Goal: Find specific page/section: Find specific page/section

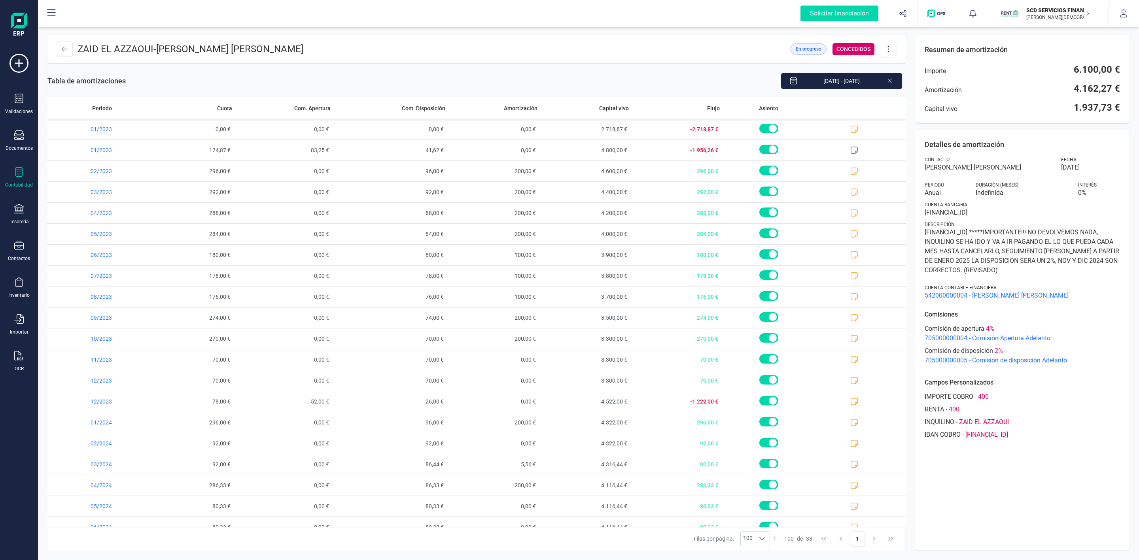
scroll to position [395, 0]
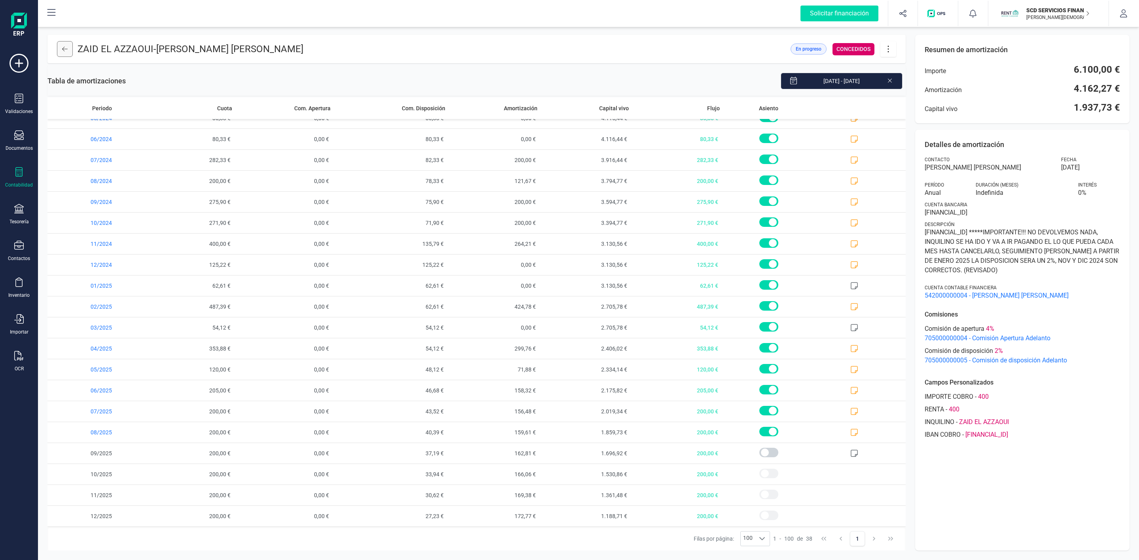
click at [72, 50] on button at bounding box center [65, 49] width 16 height 16
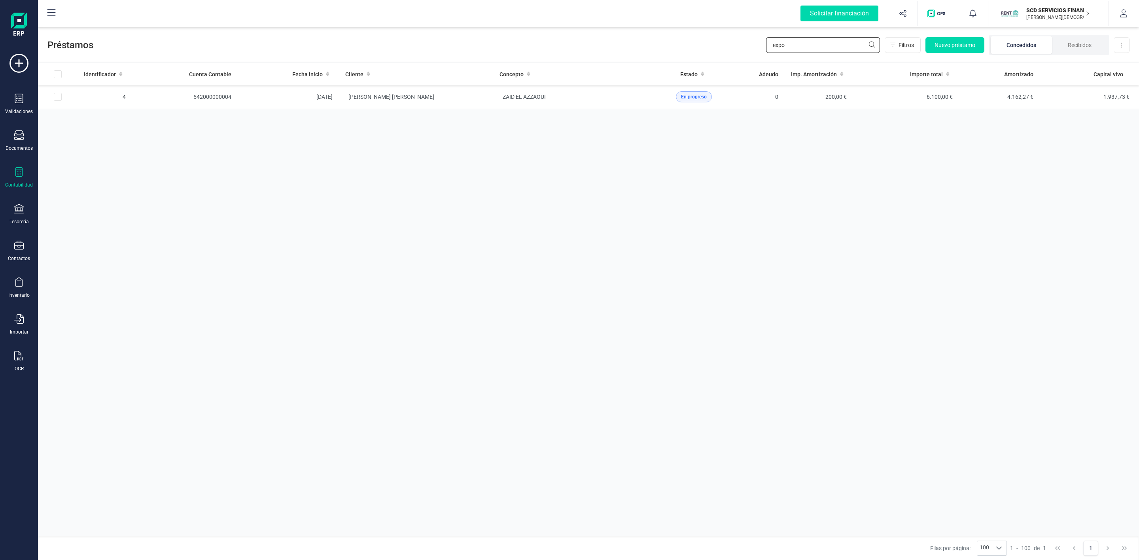
drag, startPoint x: 788, startPoint y: 44, endPoint x: 705, endPoint y: 44, distance: 83.4
click at [705, 44] on div "Préstamos expo Filtros Nuevo préstamo Concedidos Recibidos Descargar Excel" at bounding box center [588, 43] width 1101 height 36
type input "barny"
click at [482, 102] on td "[PERSON_NAME] Y [PERSON_NAME] [PERSON_NAME] [PERSON_NAME]" at bounding box center [416, 97] width 154 height 24
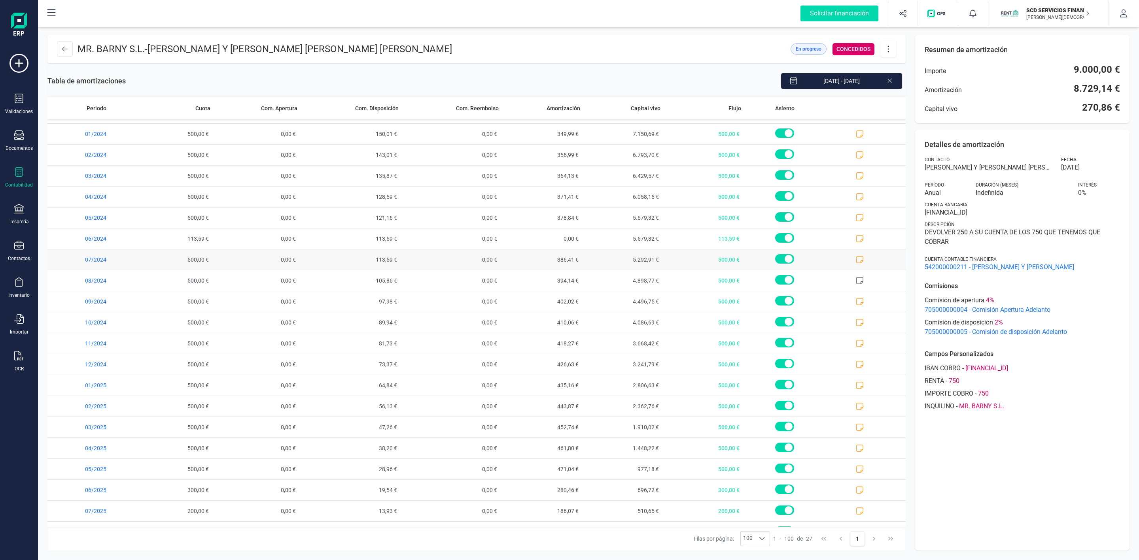
scroll to position [163, 0]
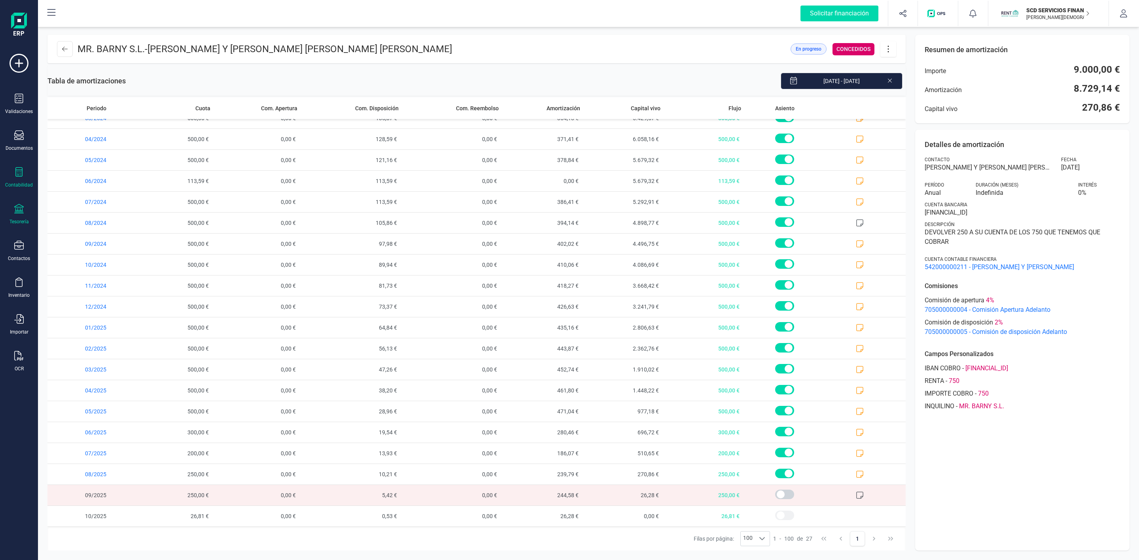
click at [25, 220] on div "Tesorería" at bounding box center [18, 222] width 19 height 6
click at [79, 134] on span "Cuentas bancarias" at bounding box center [97, 134] width 70 height 9
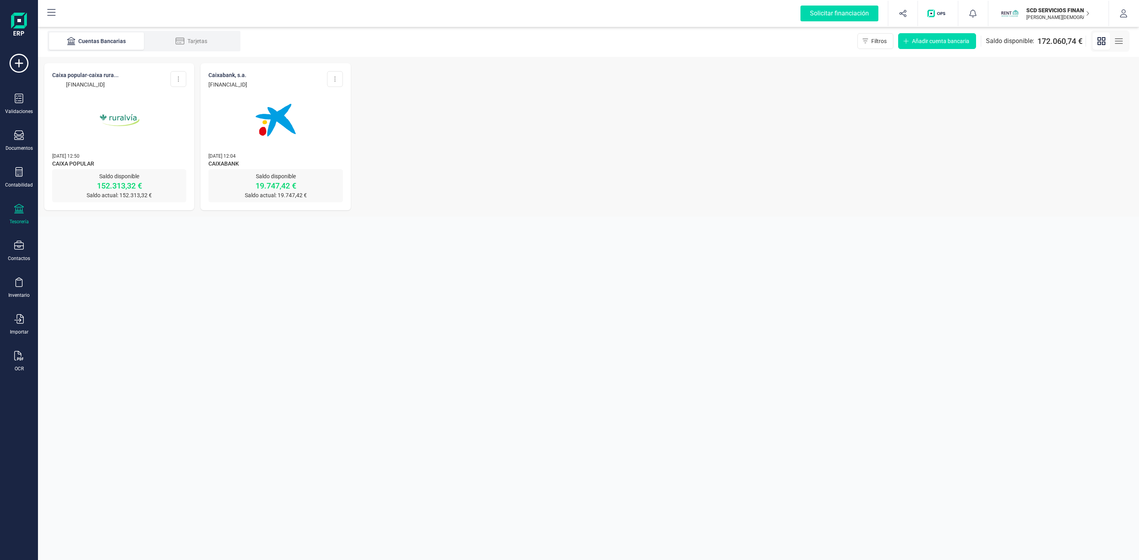
click at [121, 121] on img at bounding box center [119, 120] width 66 height 66
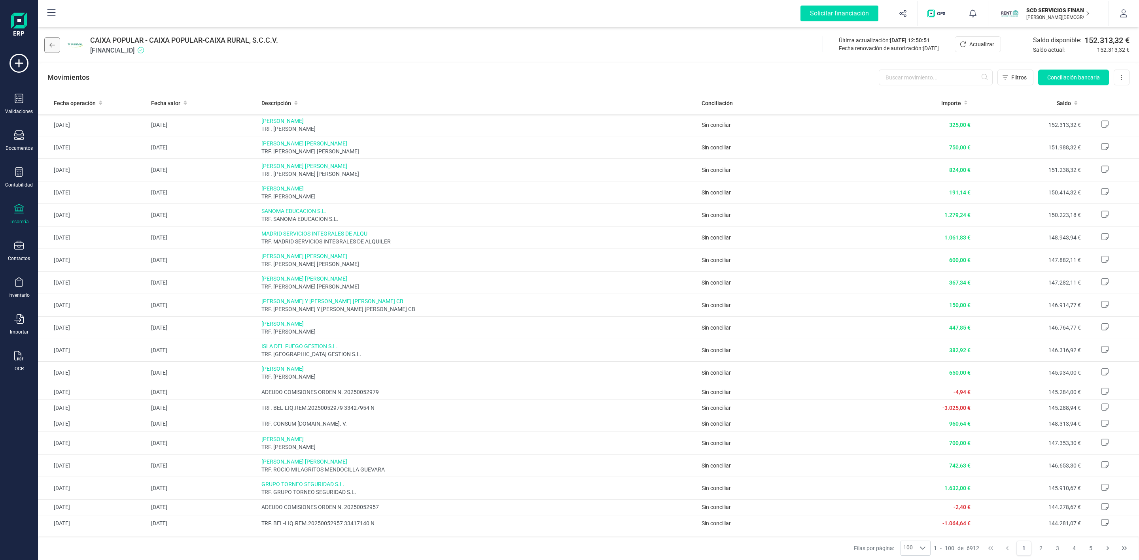
click at [53, 43] on icon at bounding box center [52, 45] width 6 height 6
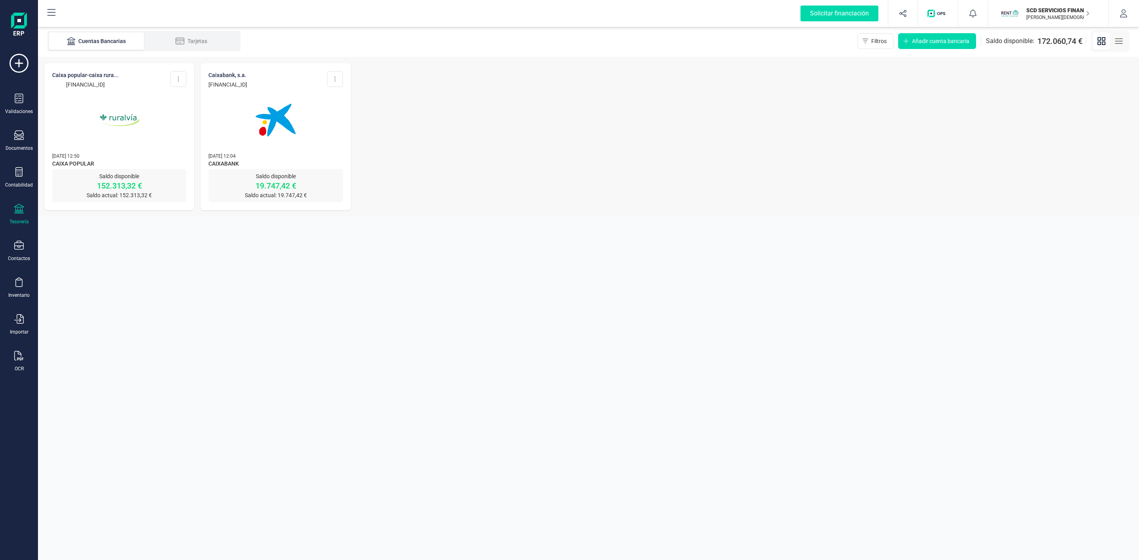
click at [19, 210] on icon at bounding box center [18, 208] width 9 height 9
click at [21, 164] on div "Validaciones Documentos Documentos Presupuestos Pedidos Albaranes Facturas Fact…" at bounding box center [19, 216] width 32 height 325
click at [19, 171] on icon at bounding box center [18, 171] width 9 height 9
click at [112, 201] on div "Préstamos" at bounding box center [92, 203] width 93 height 16
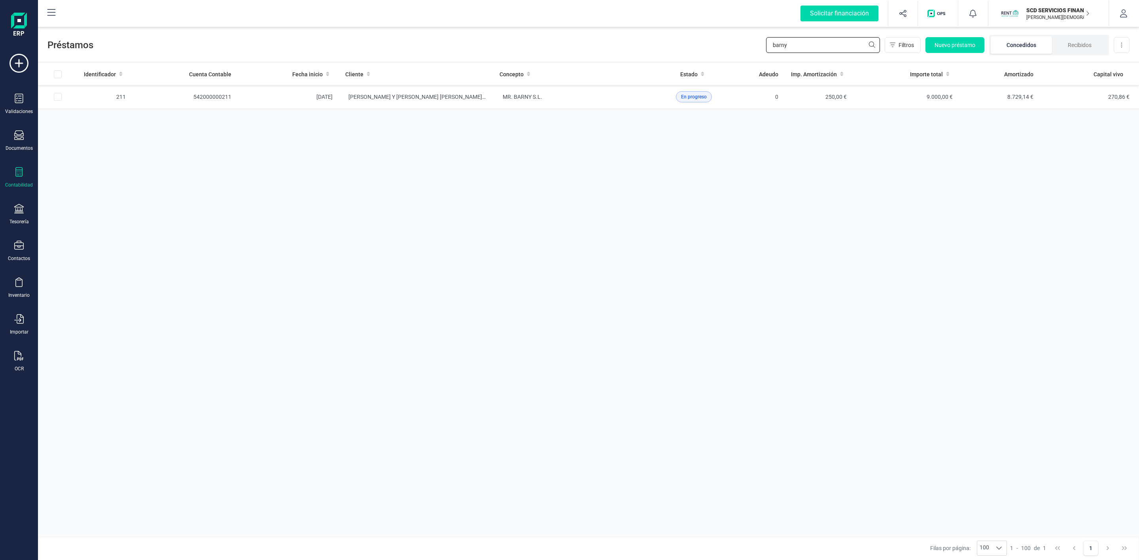
drag, startPoint x: 806, startPoint y: 46, endPoint x: 581, endPoint y: 29, distance: 226.1
click at [623, 49] on div "Préstamos barny Filtros Nuevo préstamo Concedidos Recibidos Descargar Excel" at bounding box center [588, 43] width 1101 height 36
type input "[PERSON_NAME]"
click at [493, 118] on td "[PERSON_NAME]" at bounding box center [570, 121] width 154 height 24
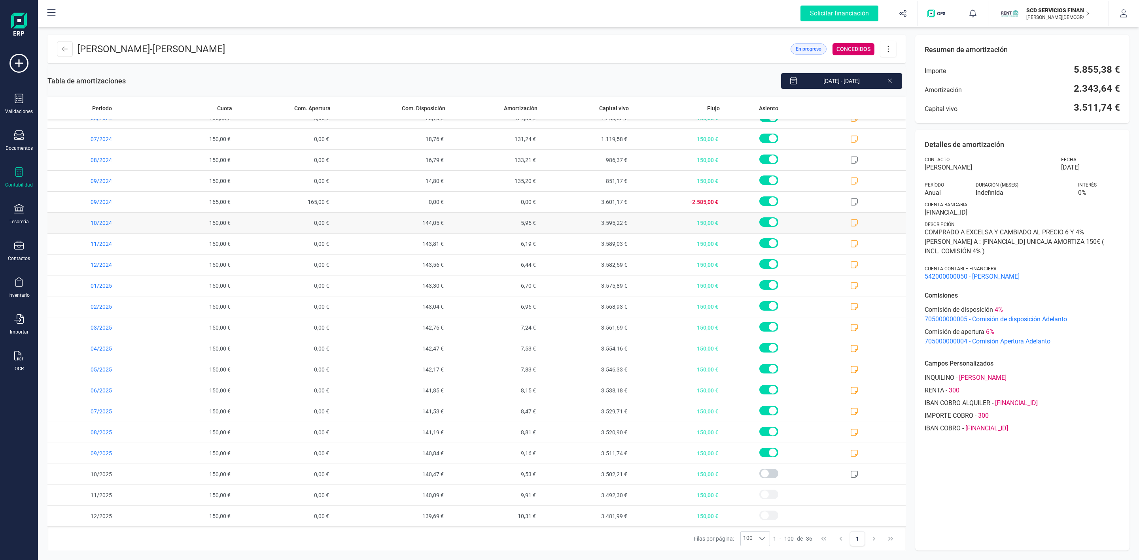
scroll to position [353, 0]
click at [850, 454] on icon at bounding box center [854, 454] width 8 height 8
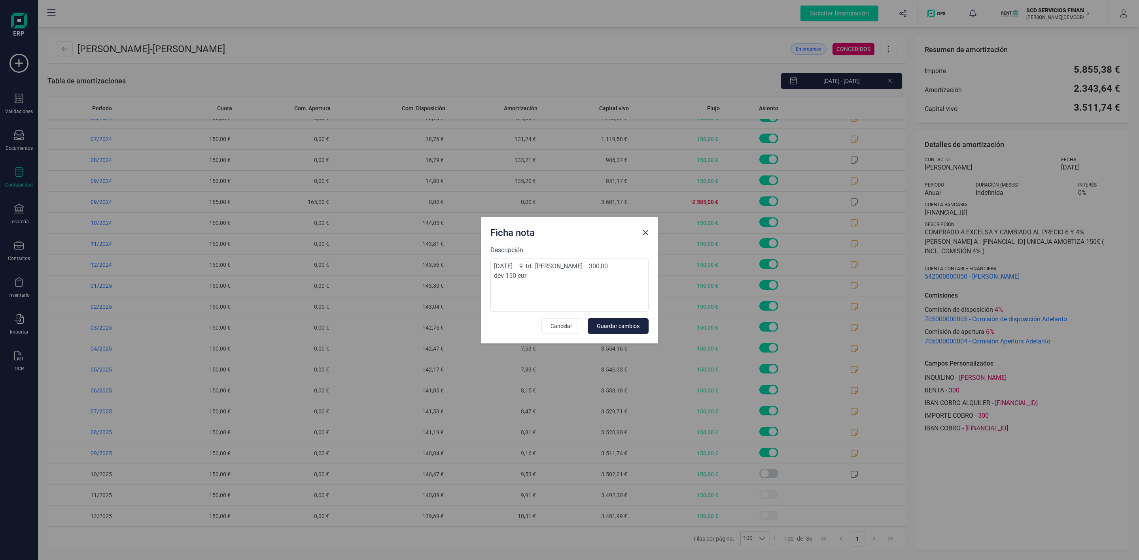
click at [565, 323] on span "Cancelar" at bounding box center [561, 326] width 22 height 8
